Goal: Task Accomplishment & Management: Manage account settings

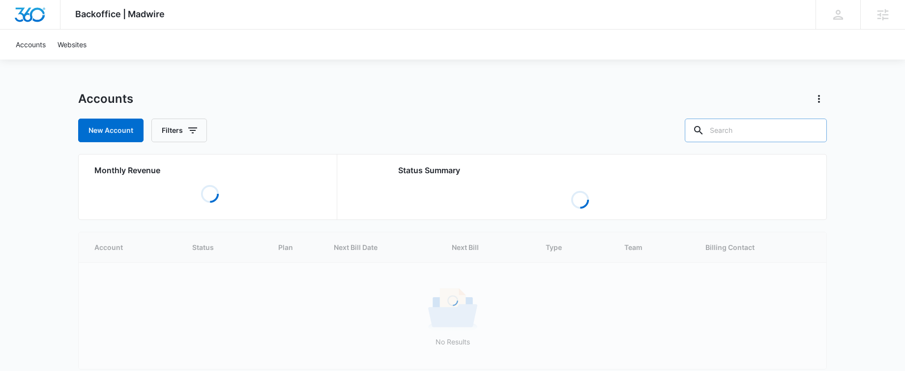
click at [781, 131] on input "text" at bounding box center [756, 130] width 142 height 24
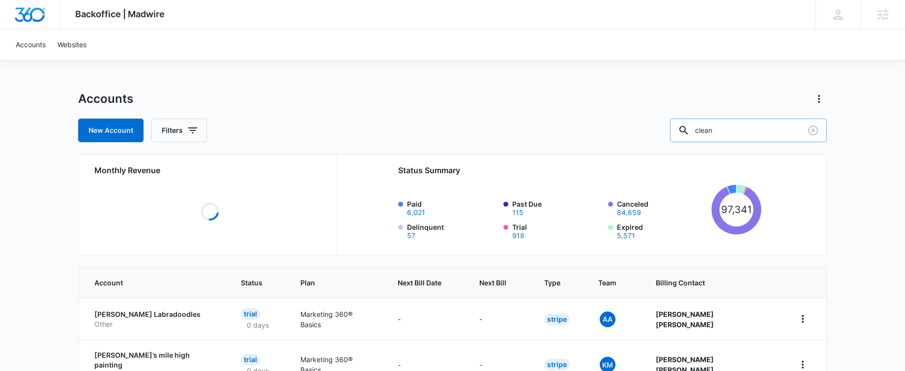
type input "clean"
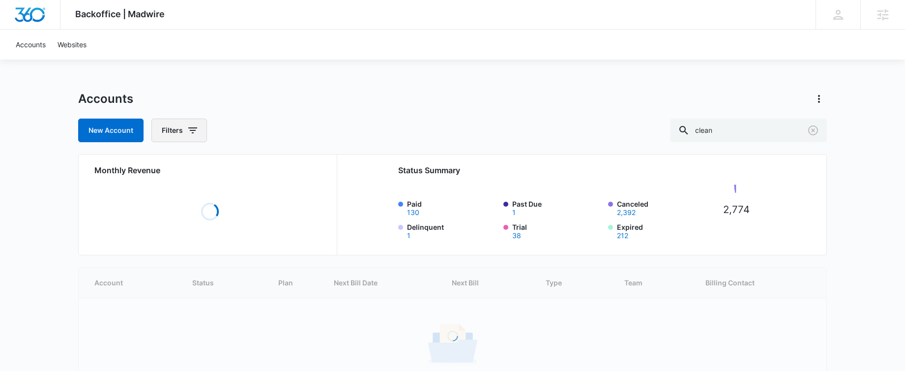
click at [195, 129] on icon "button" at bounding box center [193, 130] width 12 height 12
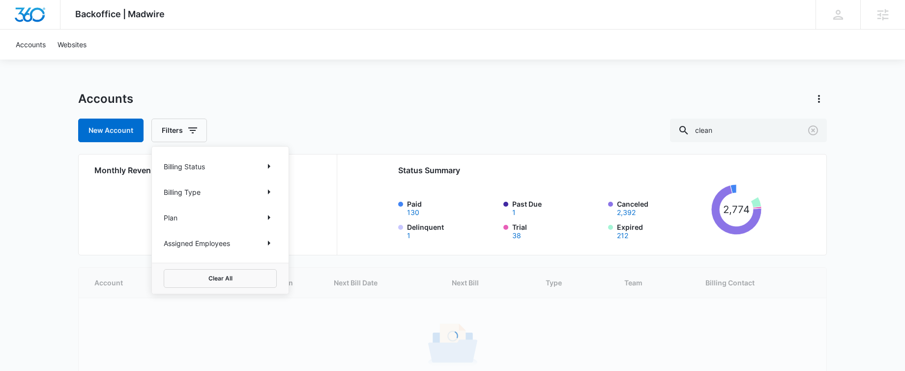
click at [198, 158] on div "Billing Status" at bounding box center [220, 166] width 113 height 16
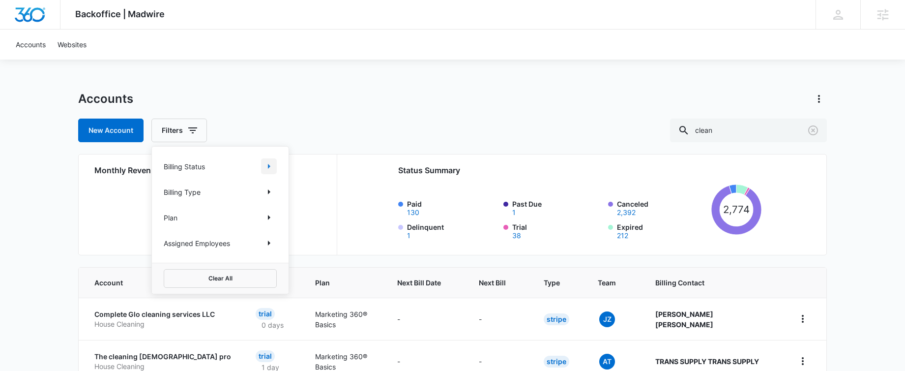
click at [266, 166] on icon "Show Billing Status filters" at bounding box center [269, 166] width 12 height 12
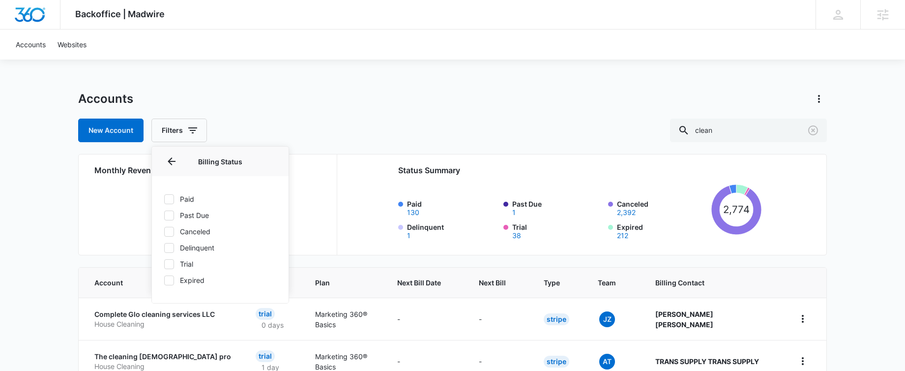
click at [189, 198] on label "Paid" at bounding box center [220, 199] width 113 height 10
click at [164, 199] on input "Paid" at bounding box center [164, 199] width 0 height 0
checkbox input "true"
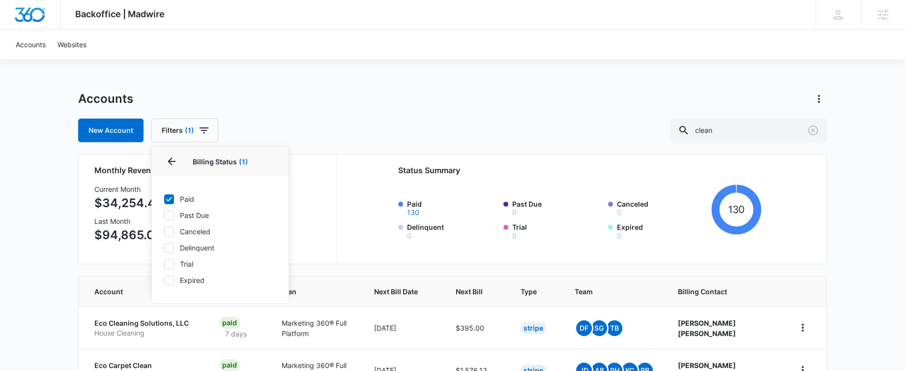
click at [389, 120] on div "New Account Filters (1) Billing Status 1 Billing Status (1) Paid Past Due Cance…" at bounding box center [452, 130] width 749 height 24
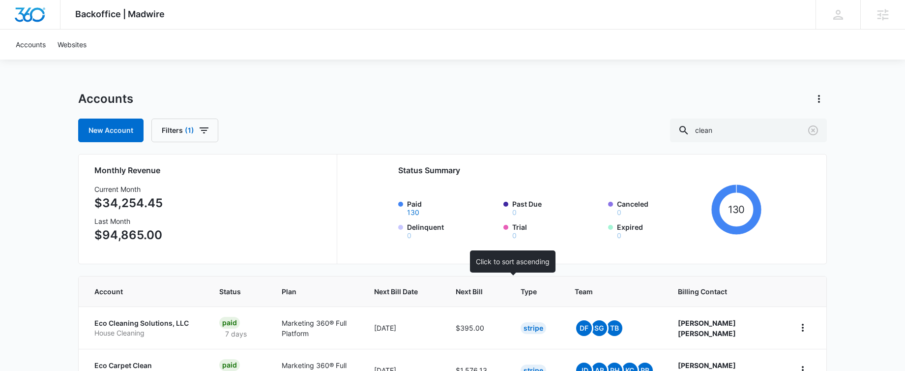
click at [483, 294] on span "Next Bill" at bounding box center [469, 291] width 27 height 10
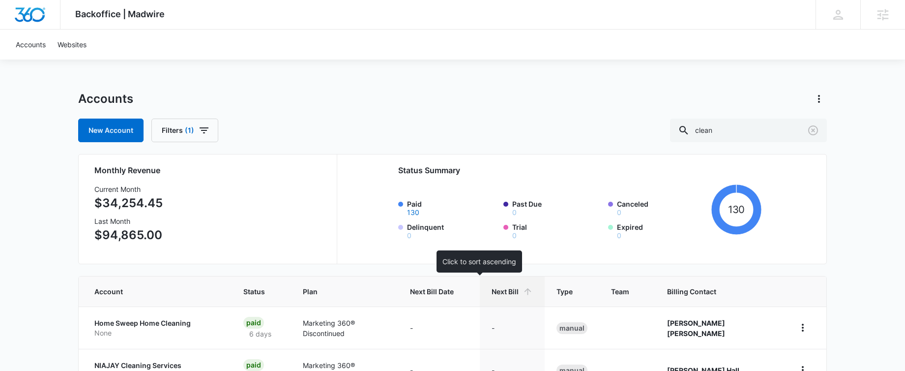
click at [454, 292] on span "Next Bill Date" at bounding box center [432, 291] width 44 height 10
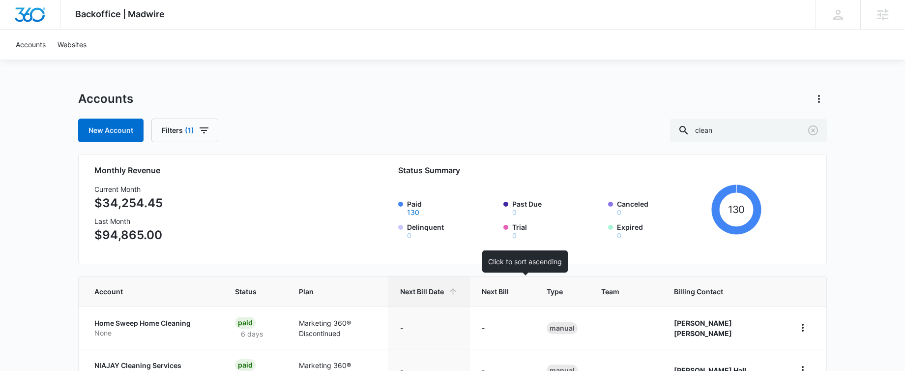
click at [509, 289] on span "Next Bill" at bounding box center [495, 291] width 27 height 10
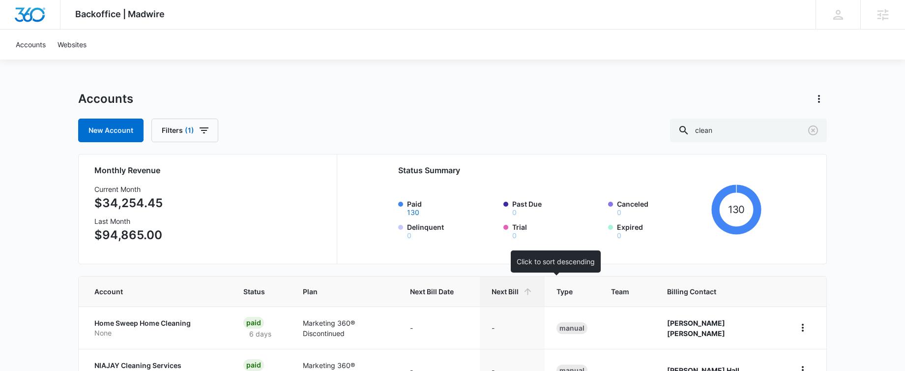
click at [519, 291] on span "Next Bill" at bounding box center [505, 291] width 27 height 10
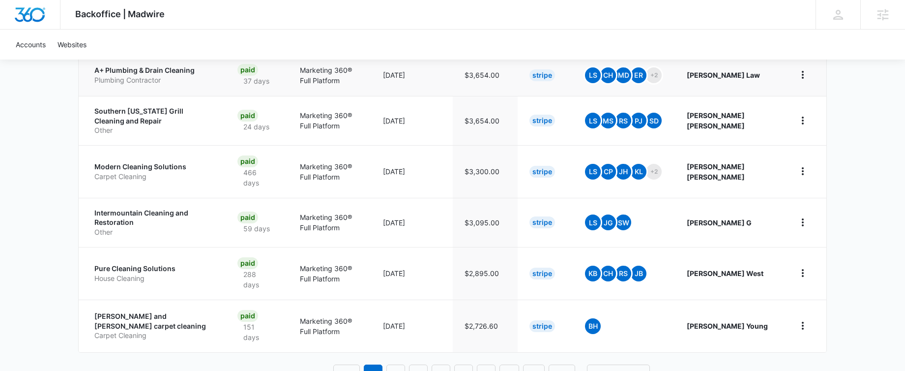
scroll to position [458, 0]
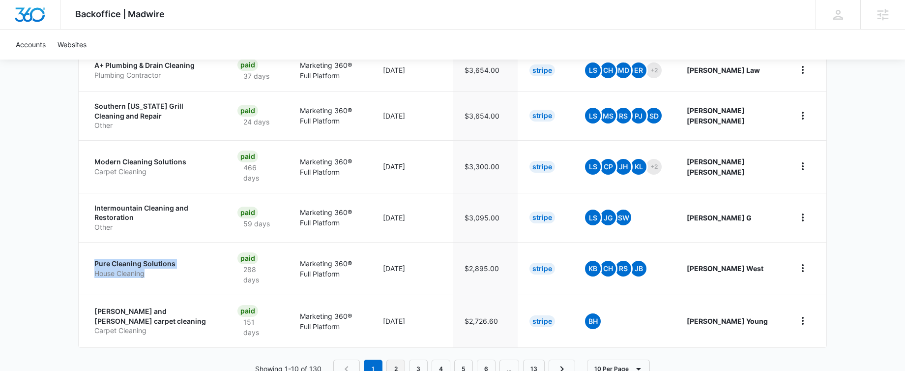
click at [397, 359] on link "2" at bounding box center [395, 368] width 19 height 19
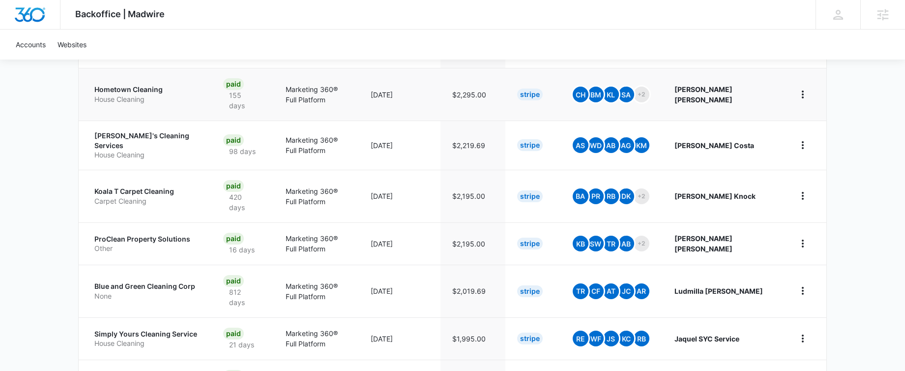
scroll to position [363, 0]
